Goal: Task Accomplishment & Management: Manage account settings

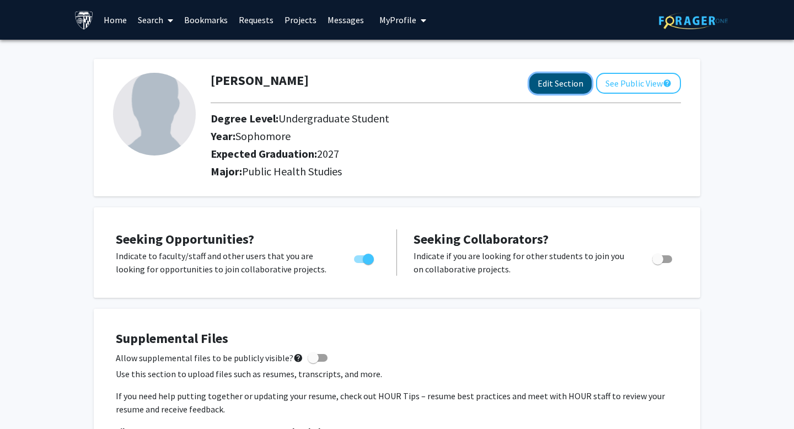
click at [572, 86] on button "Edit Section" at bounding box center [561, 83] width 62 height 20
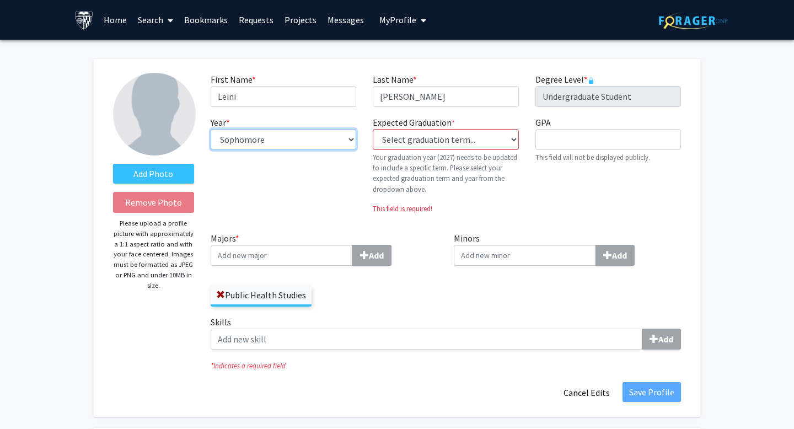
click at [345, 142] on select "--- First-year Sophomore Junior Senior Postbaccalaureate Certificate" at bounding box center [284, 139] width 146 height 21
select select "junior"
click at [211, 129] on select "--- First-year Sophomore Junior Senior Postbaccalaureate Certificate" at bounding box center [284, 139] width 146 height 21
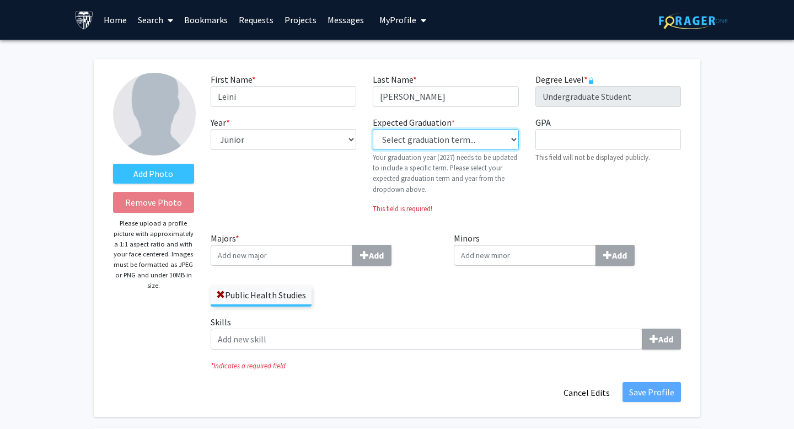
click at [466, 145] on select "Select graduation term... Previous: 2027 (Please select a specific term) Spring…" at bounding box center [446, 139] width 146 height 21
select select "38: spring_2027"
click at [373, 129] on select "Select graduation term... Previous: 2027 (Please select a specific term) Spring…" at bounding box center [446, 139] width 146 height 21
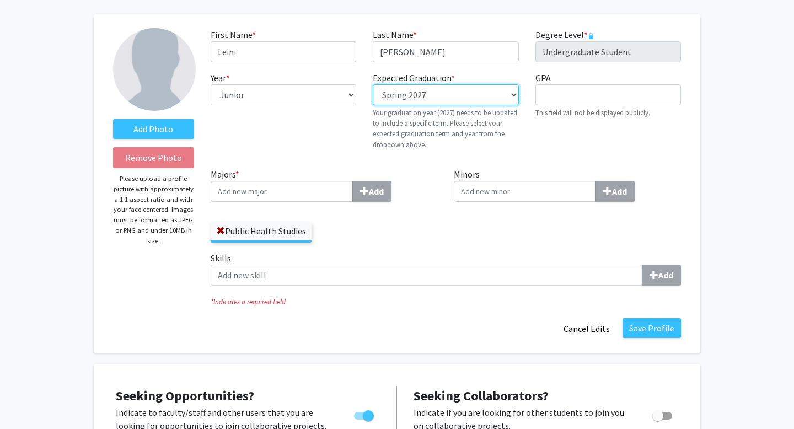
scroll to position [45, 0]
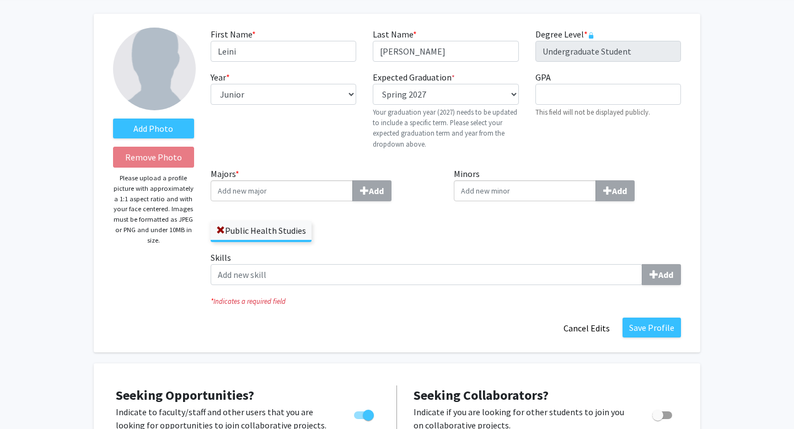
click at [268, 193] on input "Majors * Add" at bounding box center [282, 190] width 142 height 21
click at [475, 189] on input "Minors Add" at bounding box center [525, 190] width 142 height 21
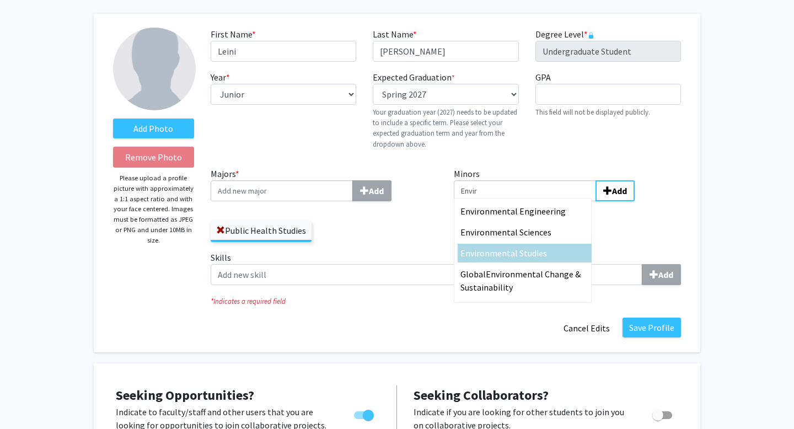
type input "Envir"
click at [480, 252] on span "onmental Studies" at bounding box center [513, 253] width 67 height 11
click at [479, 201] on input "Envir" at bounding box center [525, 190] width 142 height 21
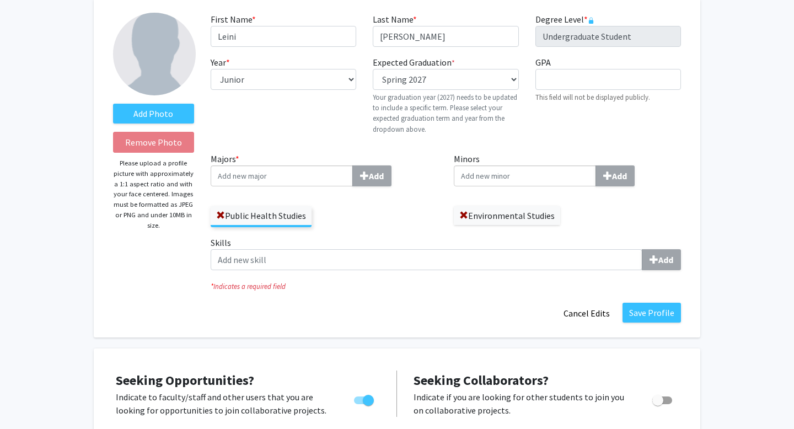
scroll to position [61, 0]
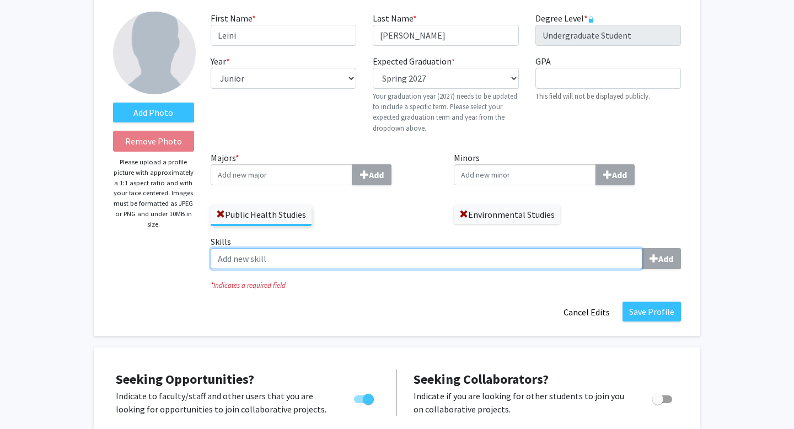
click at [383, 257] on input "Skills Add" at bounding box center [427, 258] width 432 height 21
type input "l"
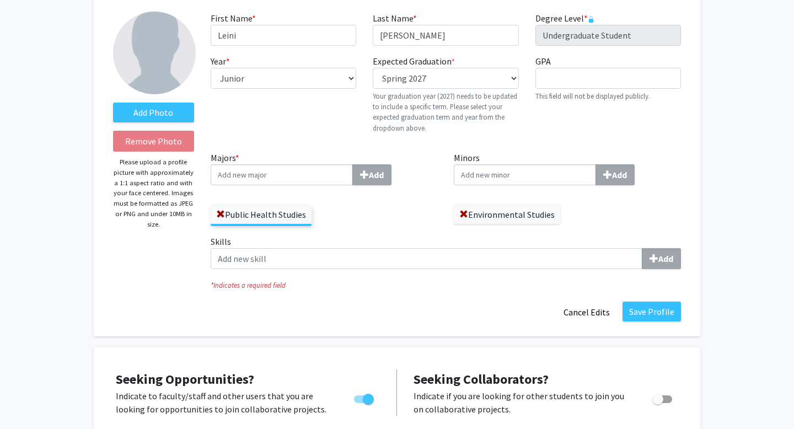
click at [463, 298] on fg-title-edit "First Name * required [PERSON_NAME] Last Name * required [PERSON_NAME] Degree L…" at bounding box center [446, 167] width 471 height 311
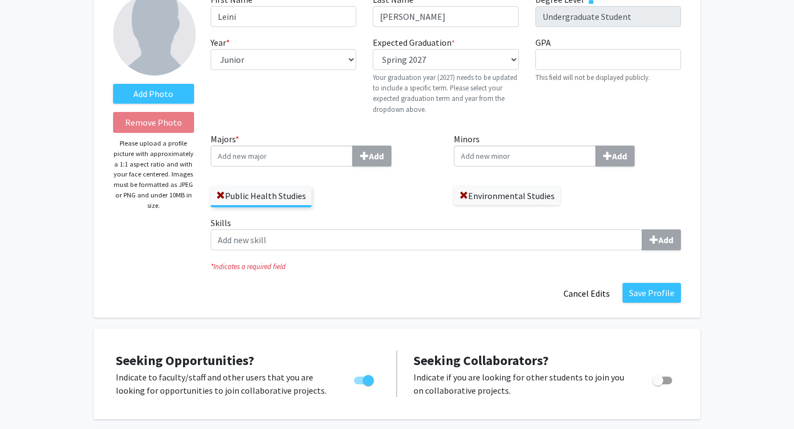
scroll to position [81, 0]
click at [637, 290] on button "Save Profile" at bounding box center [652, 292] width 58 height 20
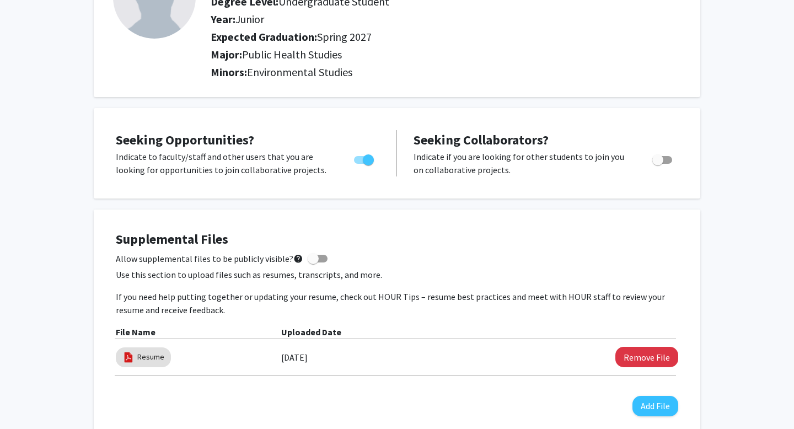
scroll to position [0, 0]
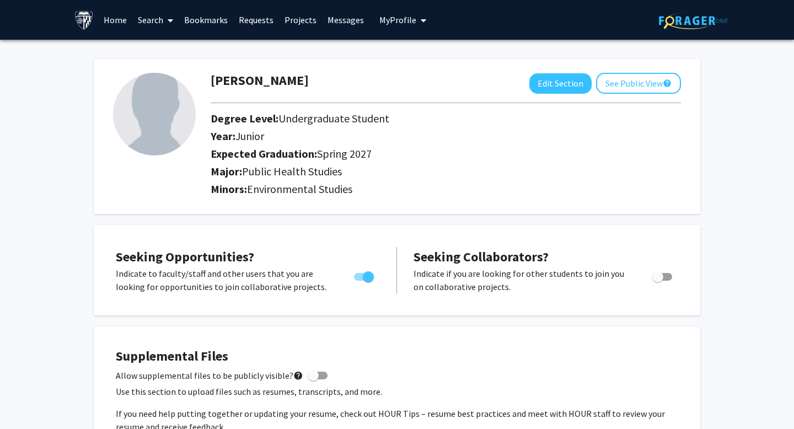
click at [297, 18] on link "Projects" at bounding box center [300, 20] width 43 height 39
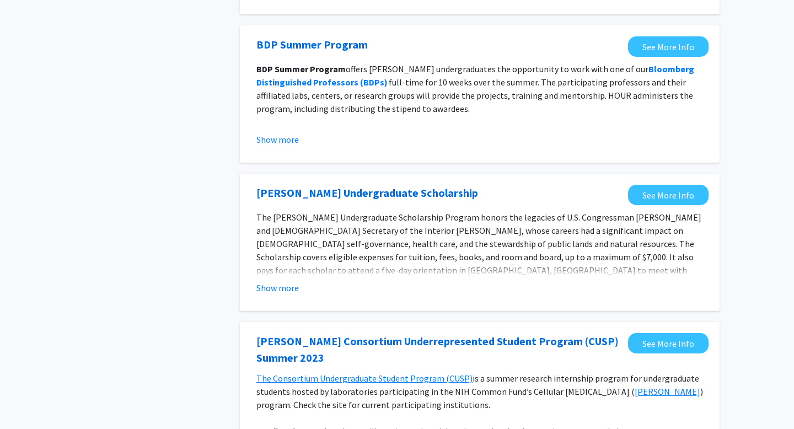
scroll to position [210, 0]
